Goal: Use online tool/utility

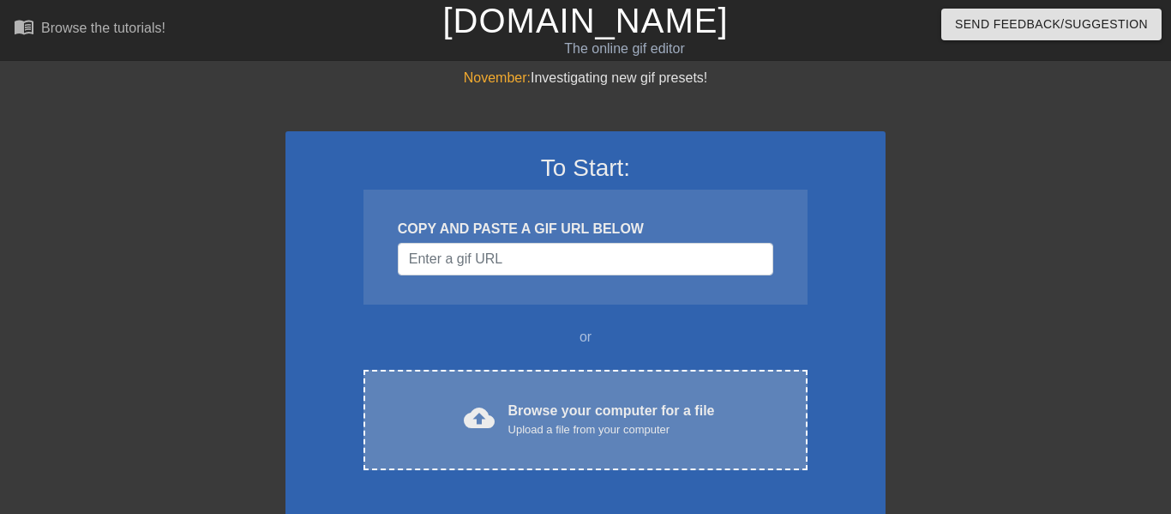
click at [491, 388] on div "cloud_upload Browse your computer for a file Upload a file from your computer C…" at bounding box center [586, 420] width 444 height 100
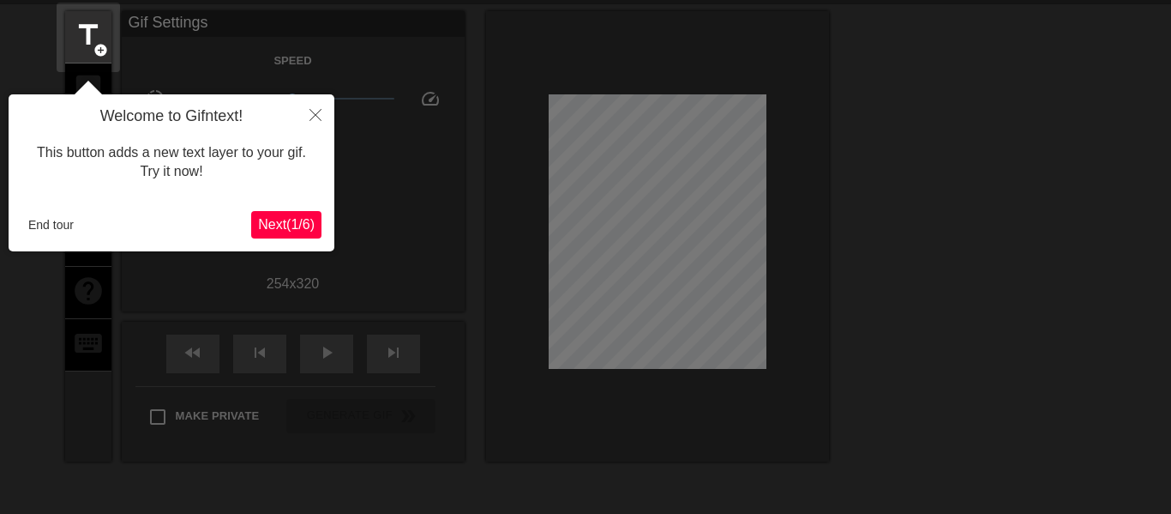
scroll to position [42, 0]
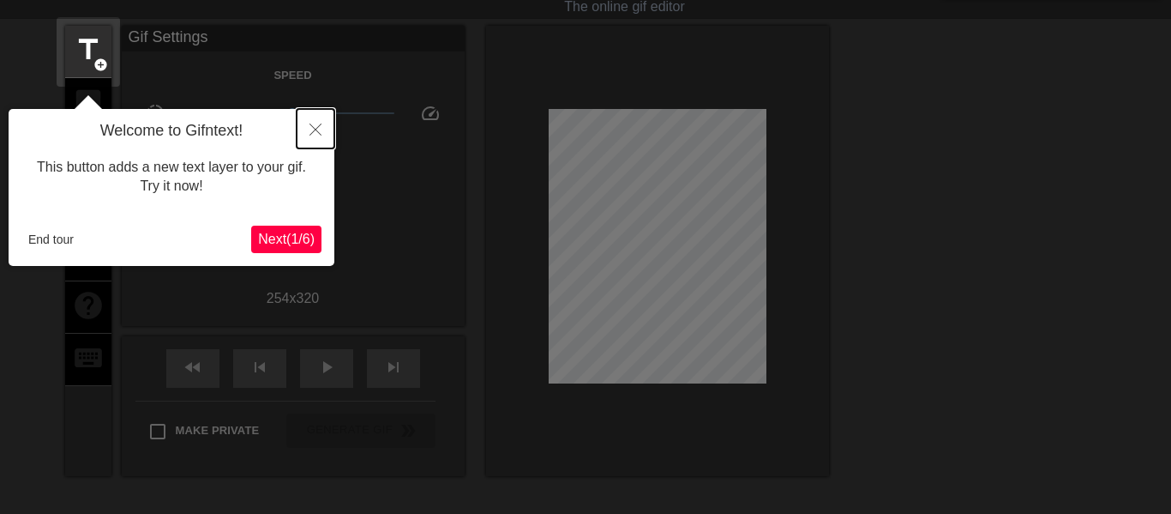
click at [314, 124] on icon "Close" at bounding box center [316, 129] width 12 height 12
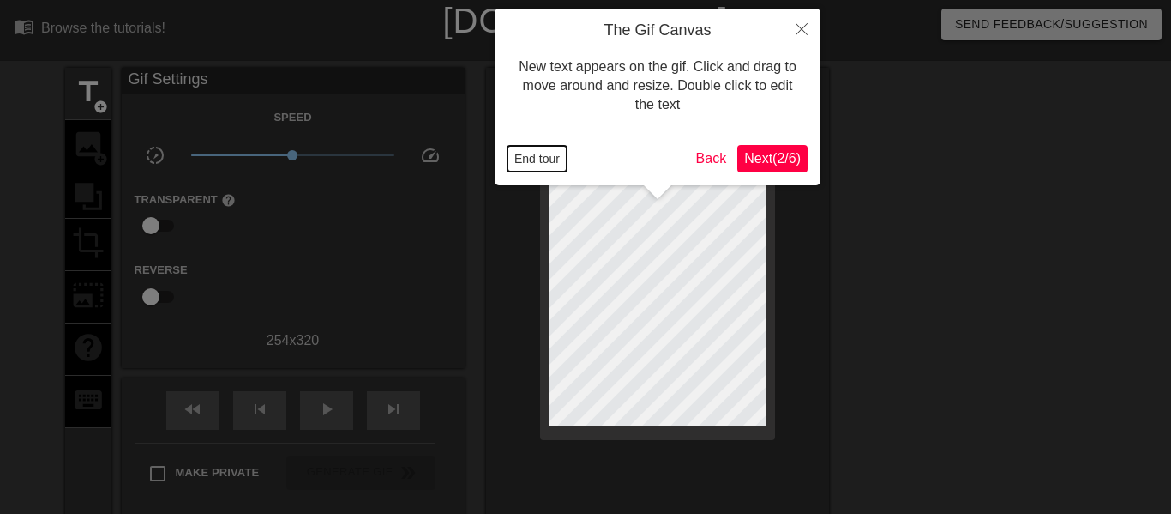
click at [536, 154] on button "End tour" at bounding box center [537, 159] width 59 height 26
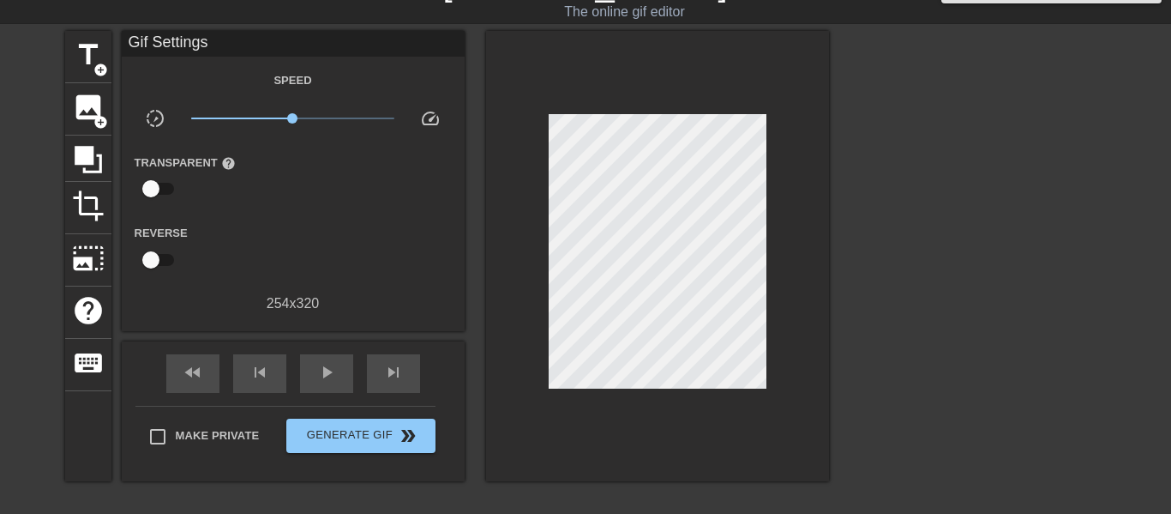
scroll to position [39, 0]
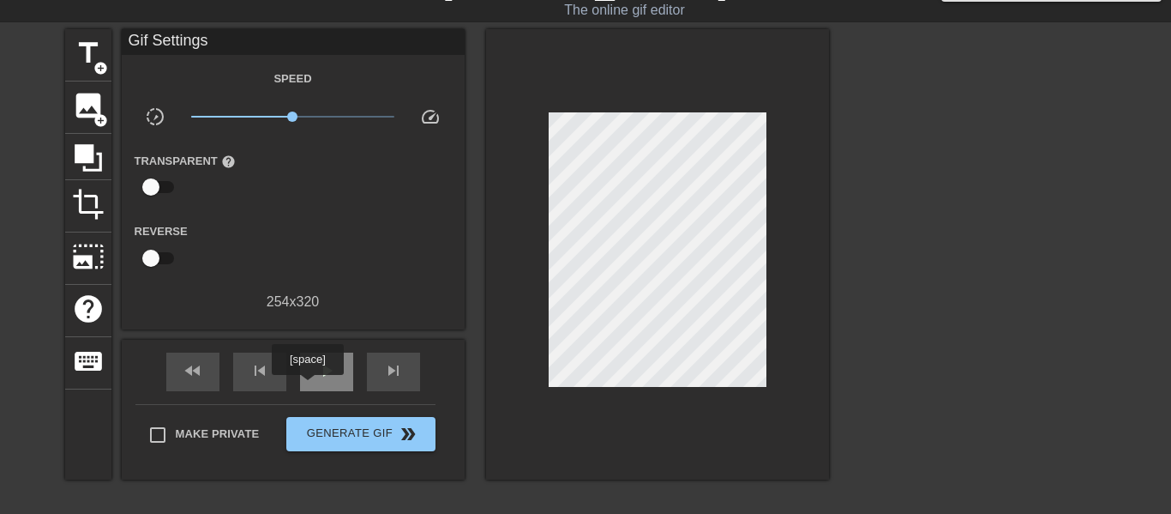
click at [308, 387] on div "play_arrow" at bounding box center [326, 371] width 53 height 39
click at [95, 57] on span "title" at bounding box center [88, 53] width 33 height 33
click at [109, 54] on div "title add_circle" at bounding box center [88, 55] width 46 height 52
click at [100, 56] on span "title" at bounding box center [88, 53] width 33 height 33
click at [83, 64] on span "title" at bounding box center [88, 53] width 33 height 33
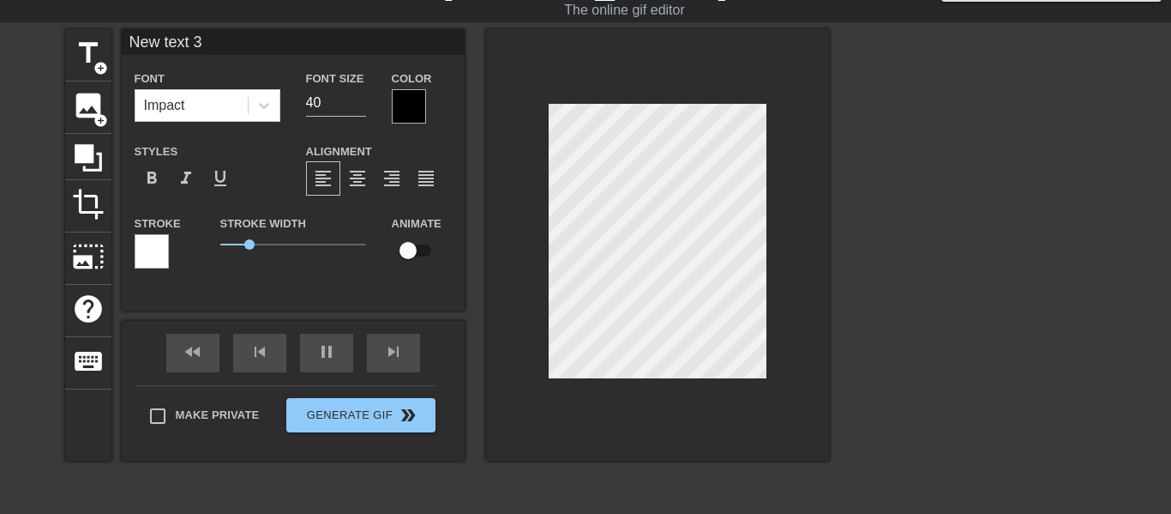
paste textarea "When you increase the price of stamps in your colony and they lowk tar and feat…"
type input "When you increase the price of stamps in your colony and they lowk tar and feat…"
type textarea "When you increase the price of stamps in your colony and they lowk tar and feat…"
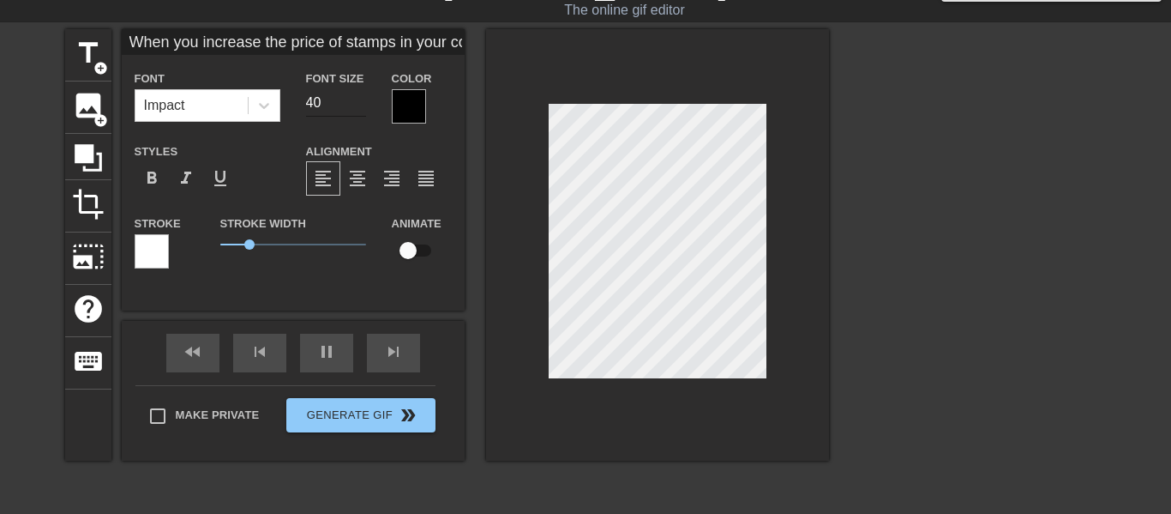
click at [330, 100] on input "40" at bounding box center [336, 102] width 60 height 27
click at [420, 191] on div "format_align_justify" at bounding box center [426, 178] width 34 height 34
